Goal: Task Accomplishment & Management: Manage account settings

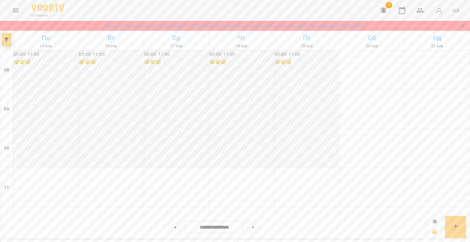
scroll to position [224, 0]
click at [361, 25] on link "Будь ласка оновіть свої платіжні данні, щоб уникнути блокування вашого акаунту.…" at bounding box center [235, 26] width 258 height 7
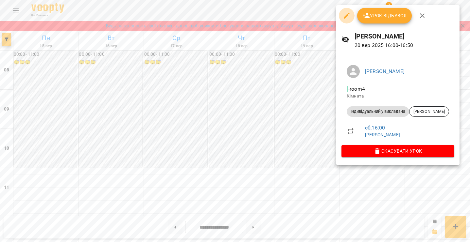
click at [346, 17] on icon "button" at bounding box center [346, 16] width 6 height 6
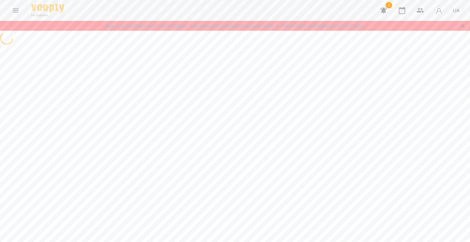
select select "**********"
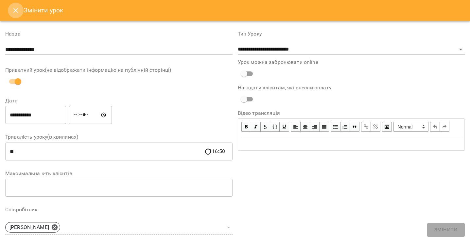
click at [13, 12] on icon "Close" at bounding box center [16, 11] width 8 height 8
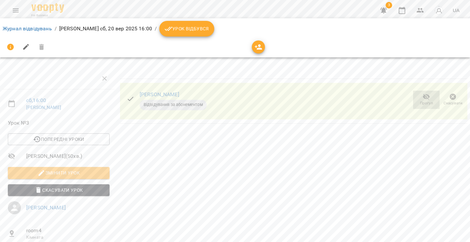
click at [423, 97] on icon "button" at bounding box center [426, 97] width 7 height 6
click at [423, 96] on icon "button" at bounding box center [426, 97] width 7 height 6
click at [30, 26] on link "Журнал відвідувань" at bounding box center [27, 28] width 49 height 6
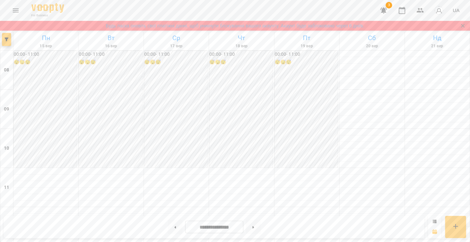
scroll to position [222, 0]
click at [174, 230] on button at bounding box center [175, 227] width 15 height 14
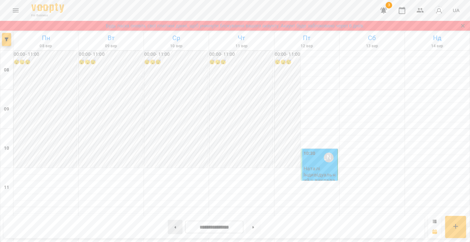
click at [174, 228] on icon at bounding box center [175, 227] width 2 height 2
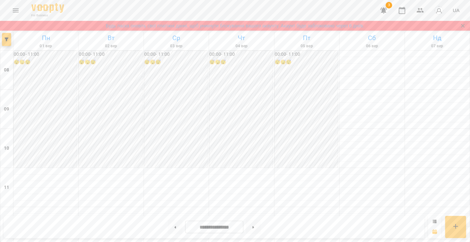
scroll to position [265, 0]
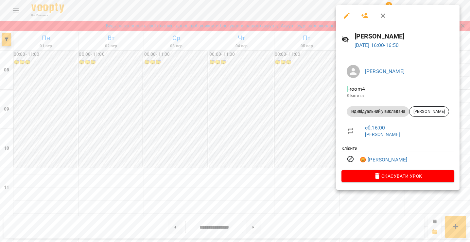
click at [253, 148] on div at bounding box center [235, 121] width 470 height 242
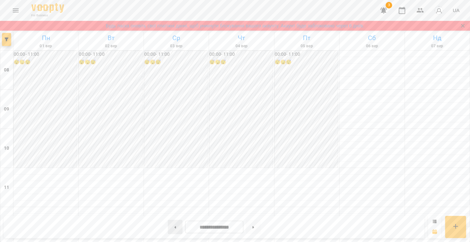
click at [174, 228] on button at bounding box center [175, 227] width 15 height 14
click at [174, 227] on icon at bounding box center [175, 227] width 2 height 2
click at [172, 224] on button at bounding box center [175, 227] width 15 height 14
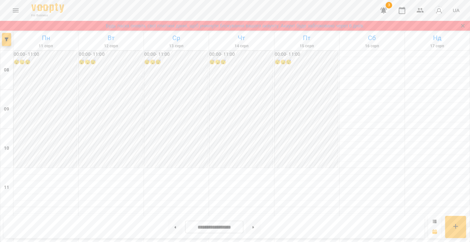
scroll to position [300, 0]
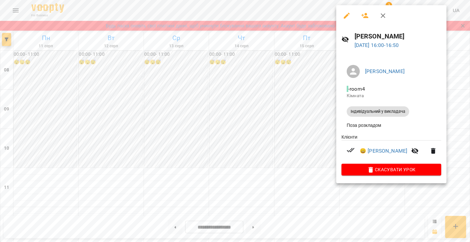
click at [239, 85] on div at bounding box center [235, 121] width 470 height 242
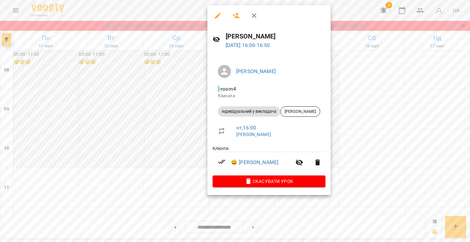
click at [256, 228] on div at bounding box center [235, 121] width 470 height 242
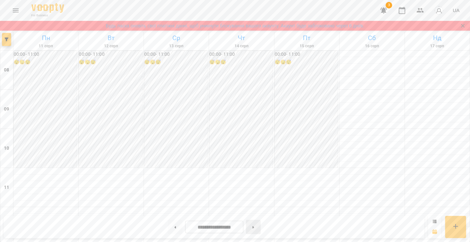
click at [255, 228] on button at bounding box center [253, 227] width 15 height 14
click at [254, 227] on icon at bounding box center [253, 227] width 2 height 2
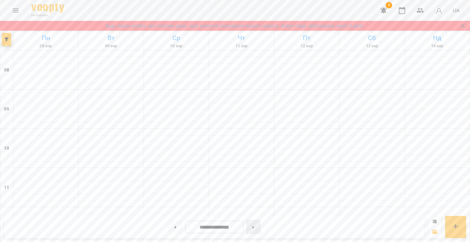
type input "**********"
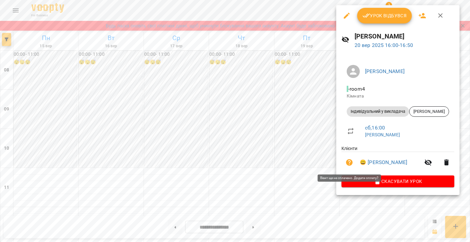
click at [349, 163] on icon "button" at bounding box center [349, 163] width 8 height 8
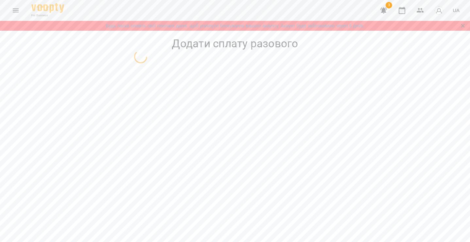
select select "**********"
select select "****"
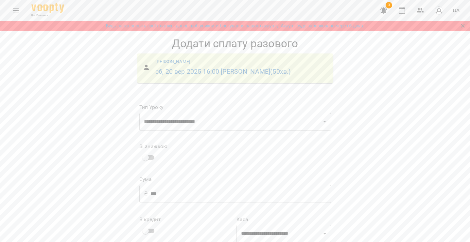
click at [13, 13] on icon "Menu" at bounding box center [16, 11] width 8 height 8
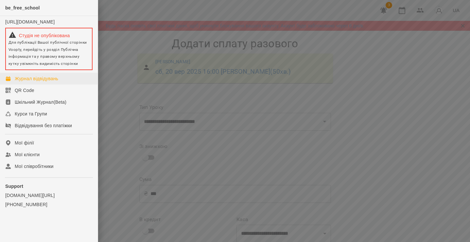
click at [27, 82] on div "Журнал відвідувань" at bounding box center [36, 78] width 43 height 7
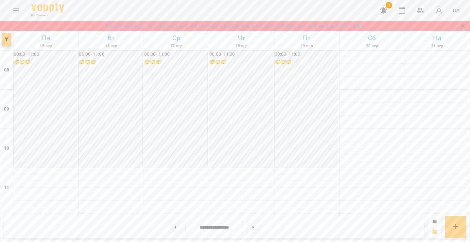
scroll to position [194, 0]
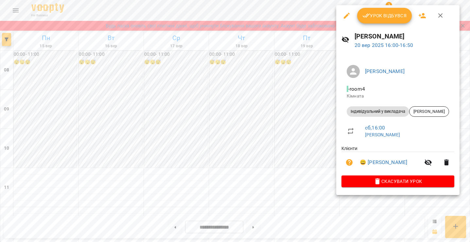
click at [296, 180] on div at bounding box center [235, 121] width 470 height 242
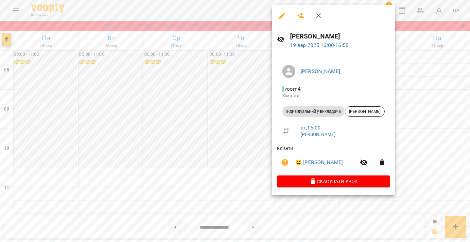
click at [463, 117] on div at bounding box center [235, 121] width 470 height 242
